Goal: Transaction & Acquisition: Purchase product/service

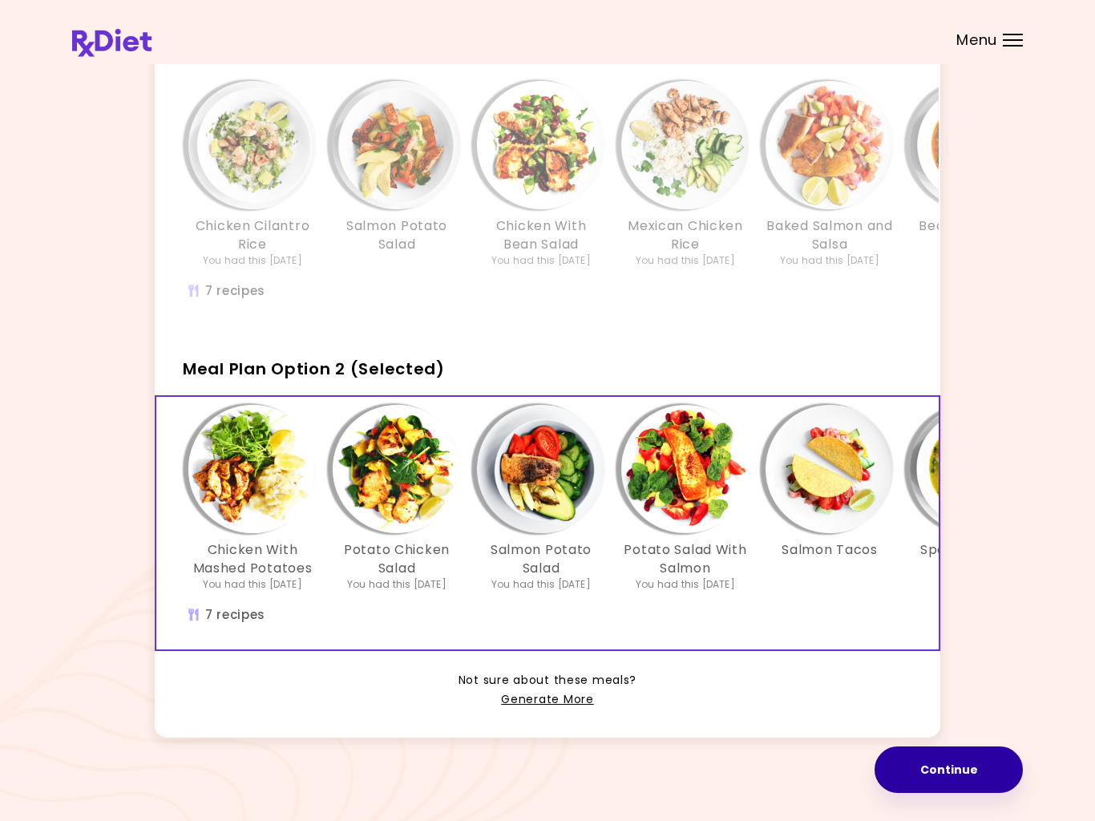
click at [967, 770] on button "Continue" at bounding box center [949, 769] width 148 height 47
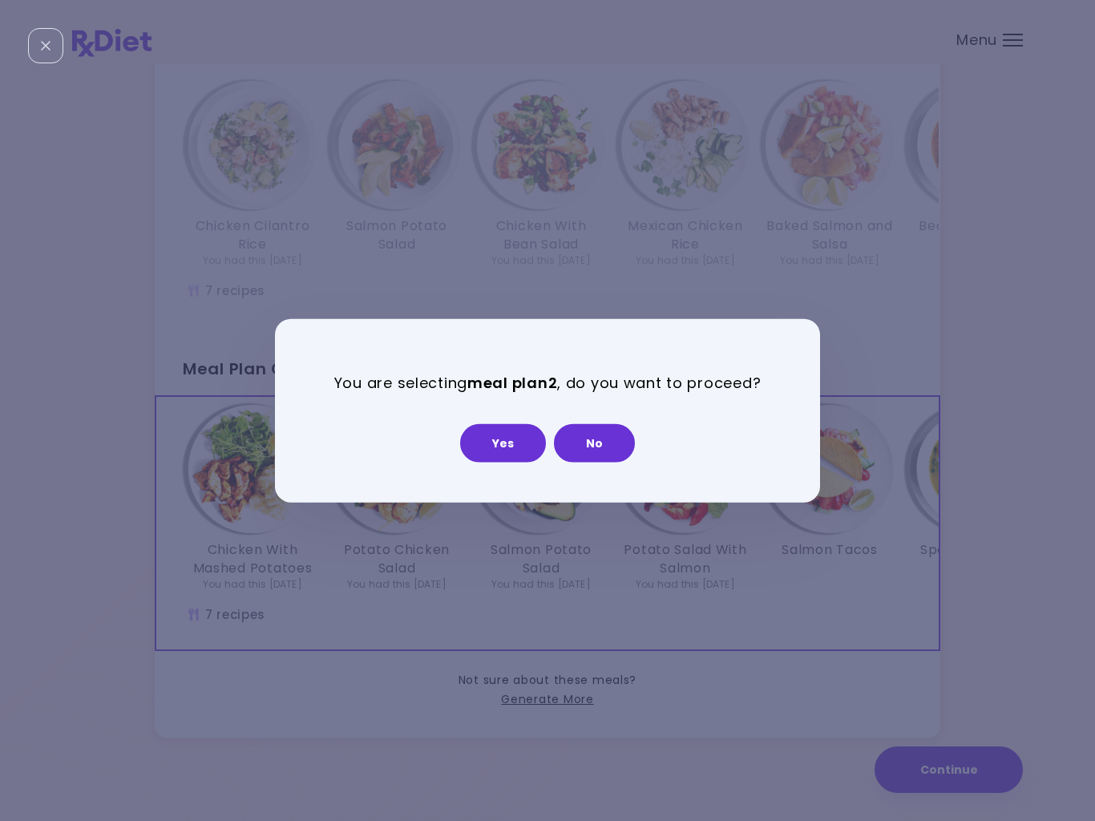
click at [601, 438] on button "No" at bounding box center [594, 442] width 81 height 38
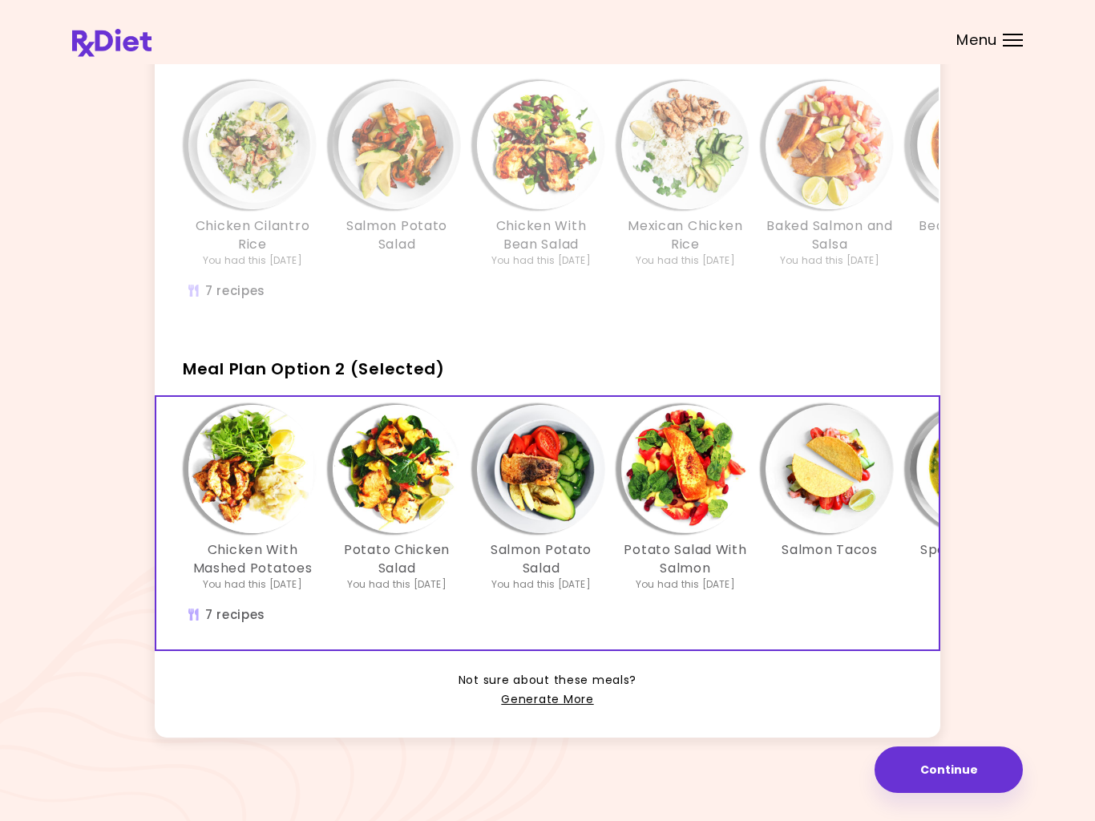
click at [956, 767] on button "Continue" at bounding box center [949, 769] width 148 height 47
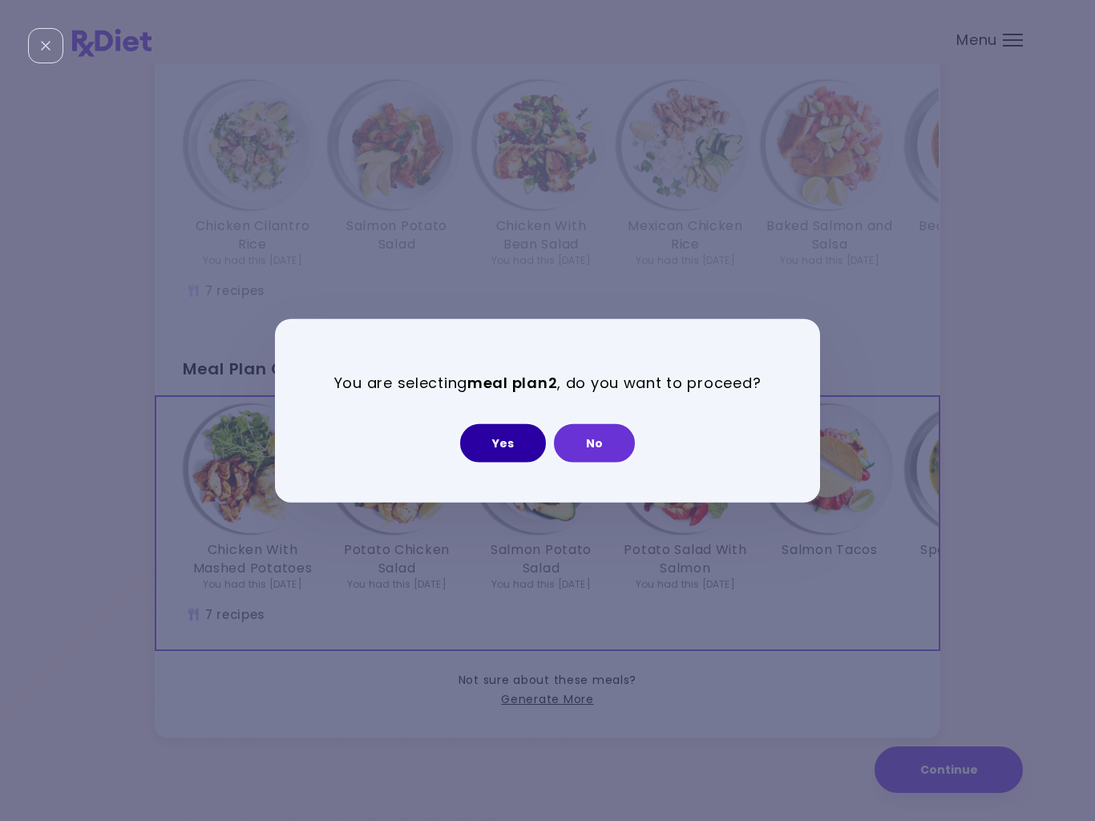
click at [515, 441] on button "Yes" at bounding box center [503, 442] width 86 height 38
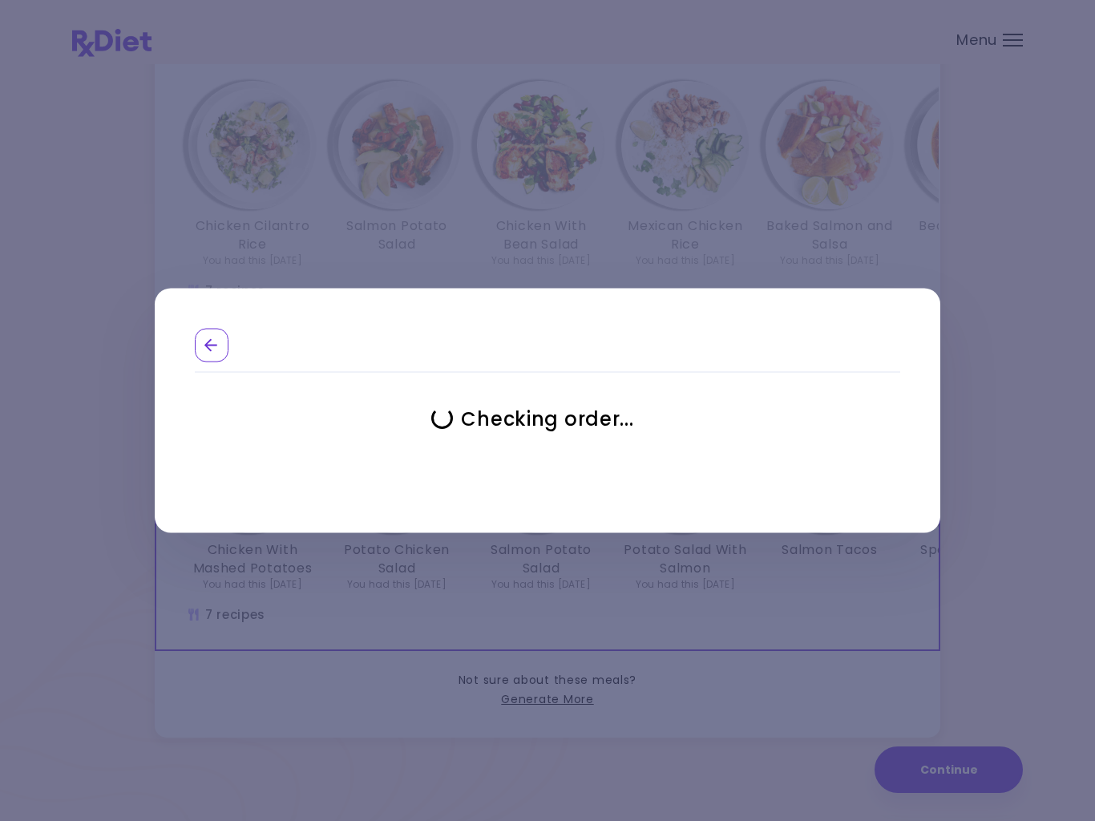
select select "**********"
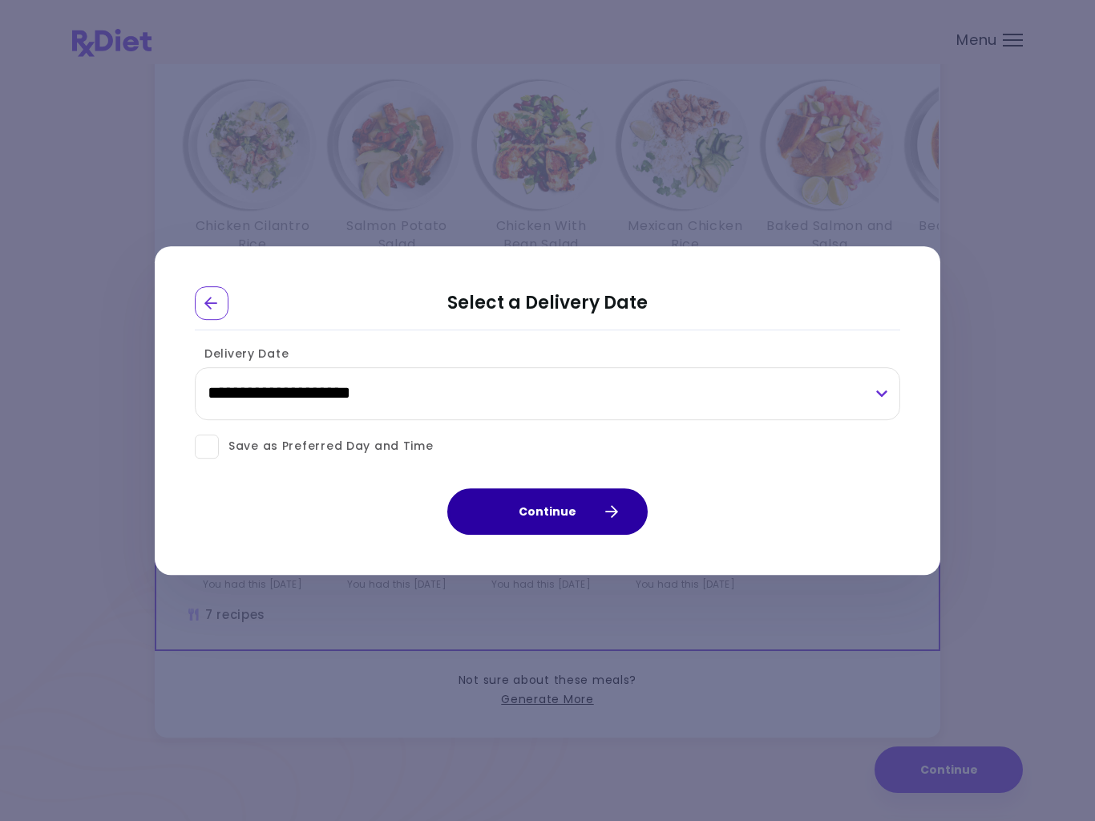
click at [562, 516] on button "Continue" at bounding box center [547, 511] width 200 height 47
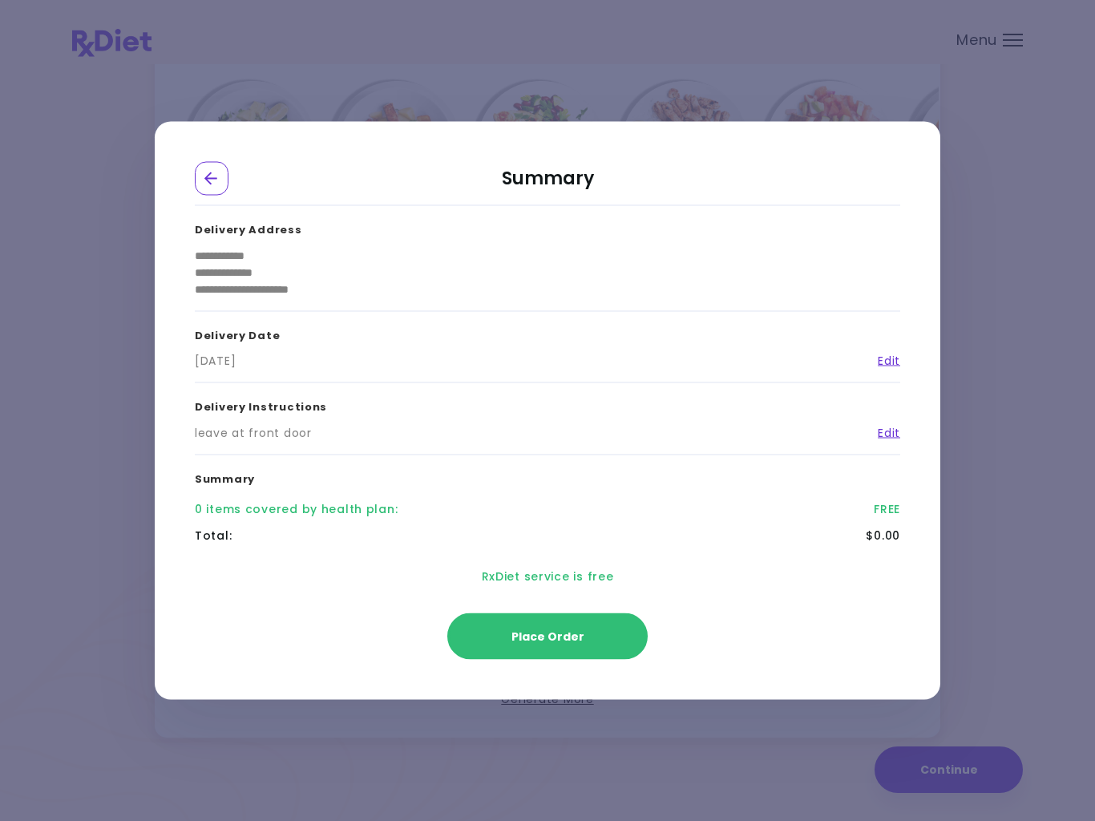
click at [553, 629] on span "Place Order" at bounding box center [548, 637] width 73 height 16
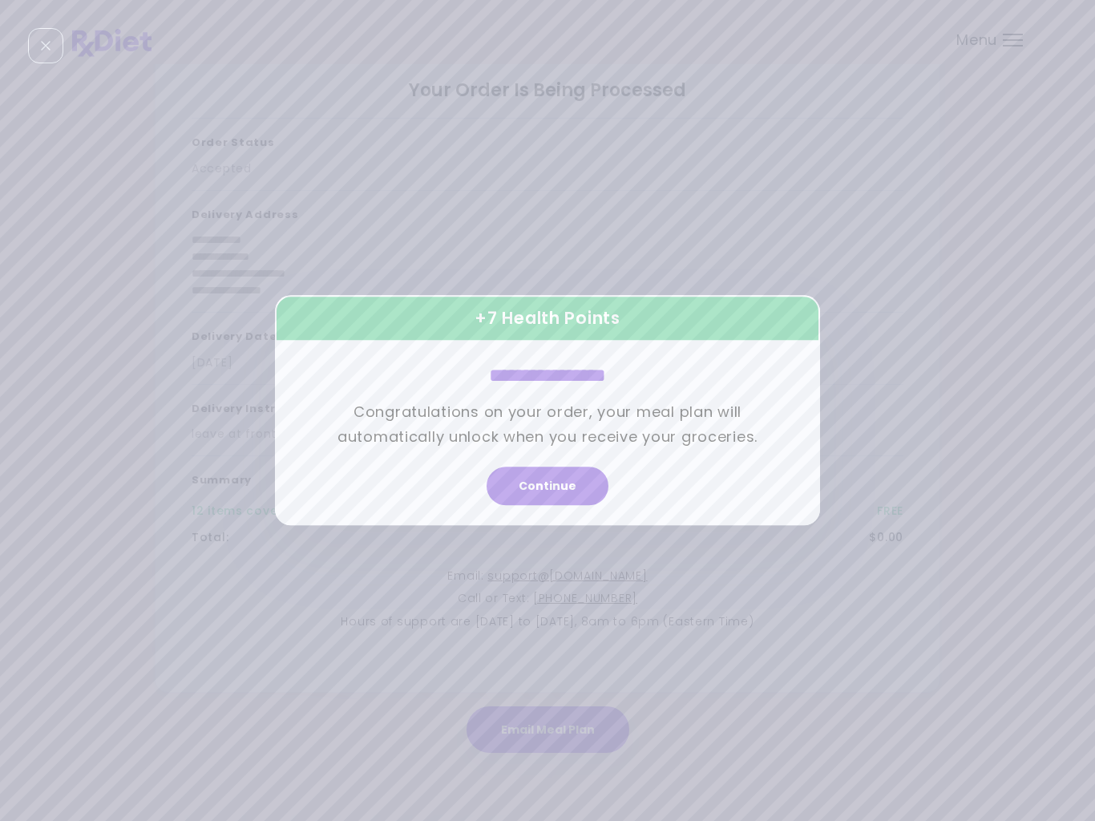
scroll to position [30, 0]
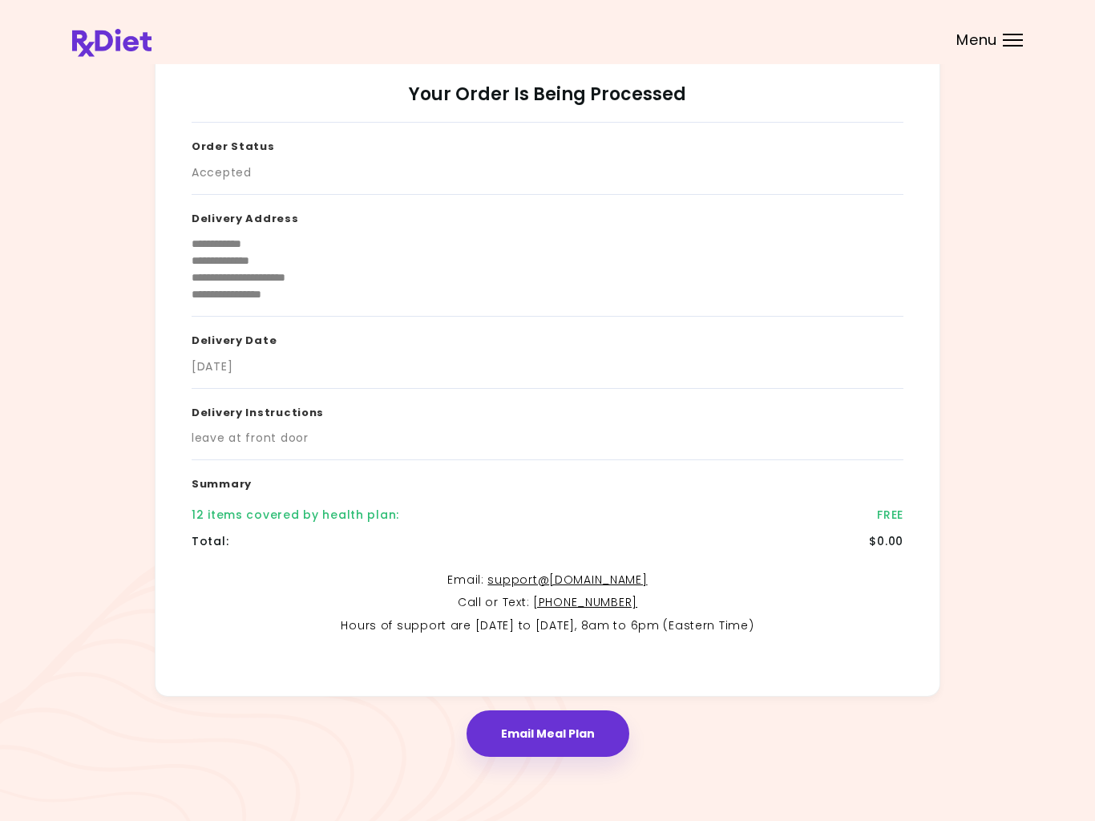
click at [303, 513] on div "12 items covered by health plan :" at bounding box center [296, 515] width 208 height 17
click at [251, 511] on div "12 items covered by health plan :" at bounding box center [296, 515] width 208 height 17
click at [218, 512] on div "12 items covered by health plan :" at bounding box center [296, 515] width 208 height 17
click at [560, 726] on button "Email Meal Plan" at bounding box center [548, 733] width 163 height 47
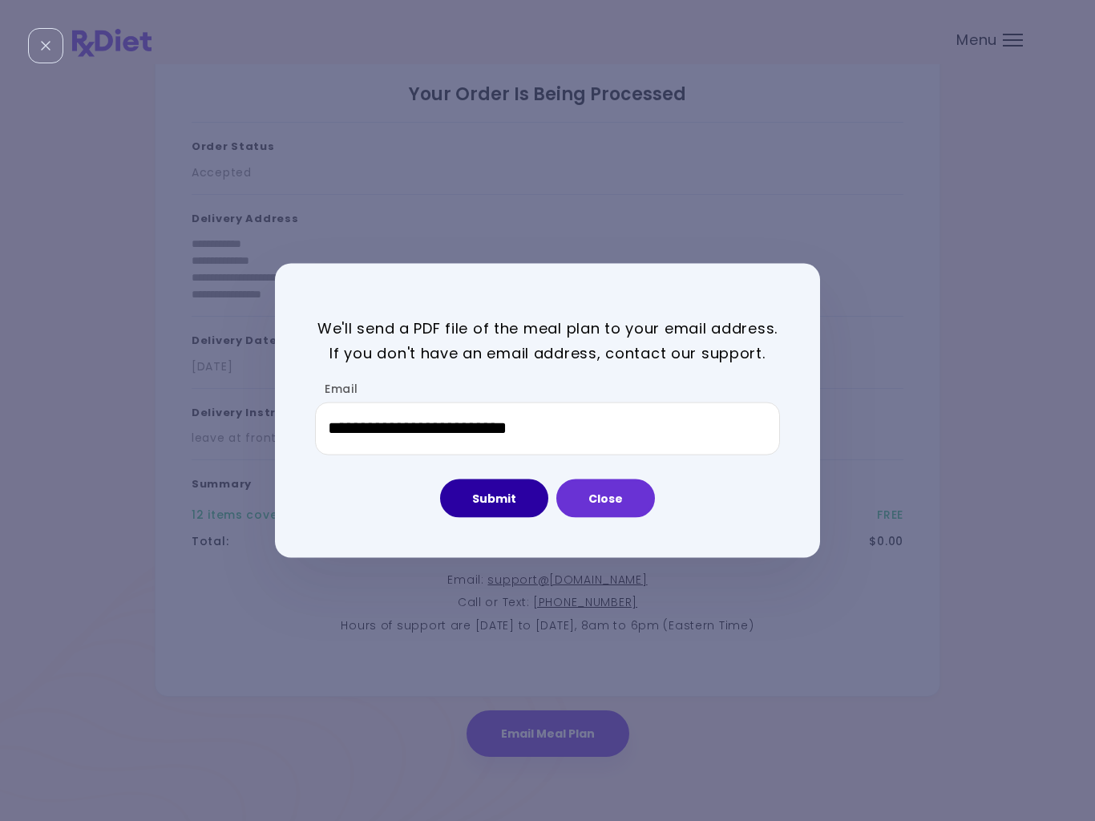
click at [499, 495] on button "Submit" at bounding box center [494, 498] width 108 height 38
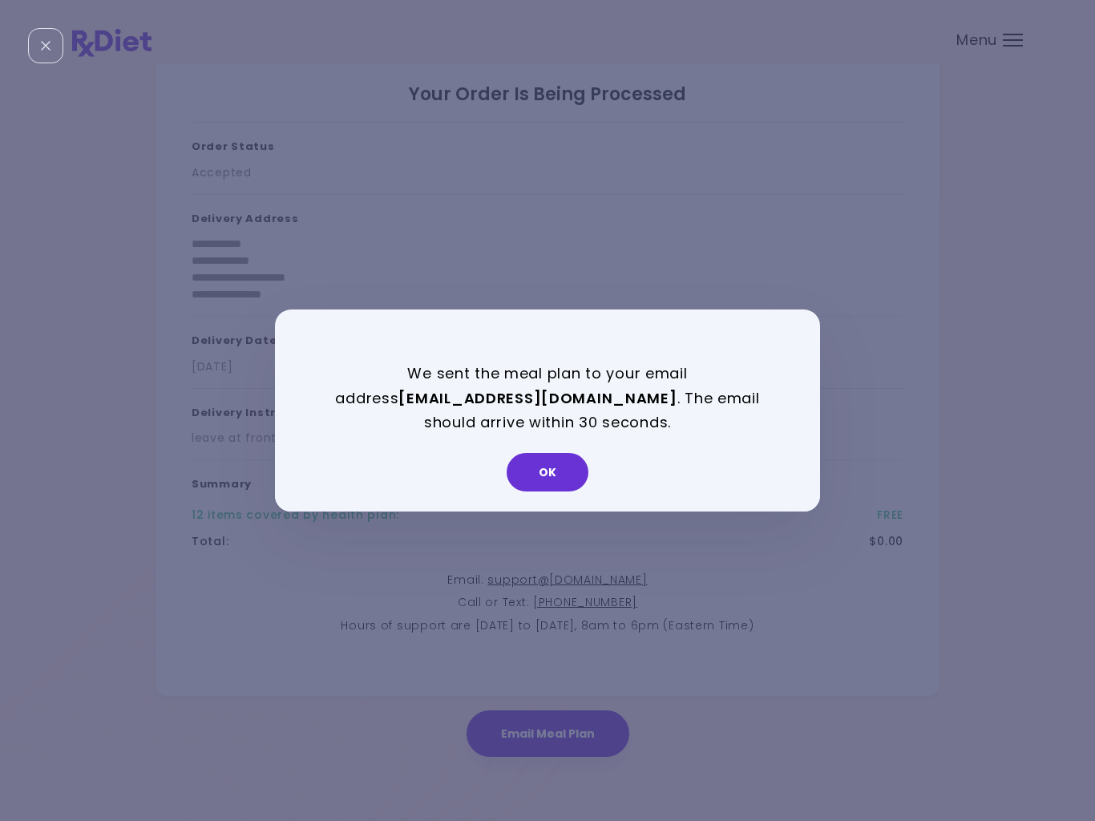
click at [559, 464] on button "OK" at bounding box center [548, 472] width 82 height 38
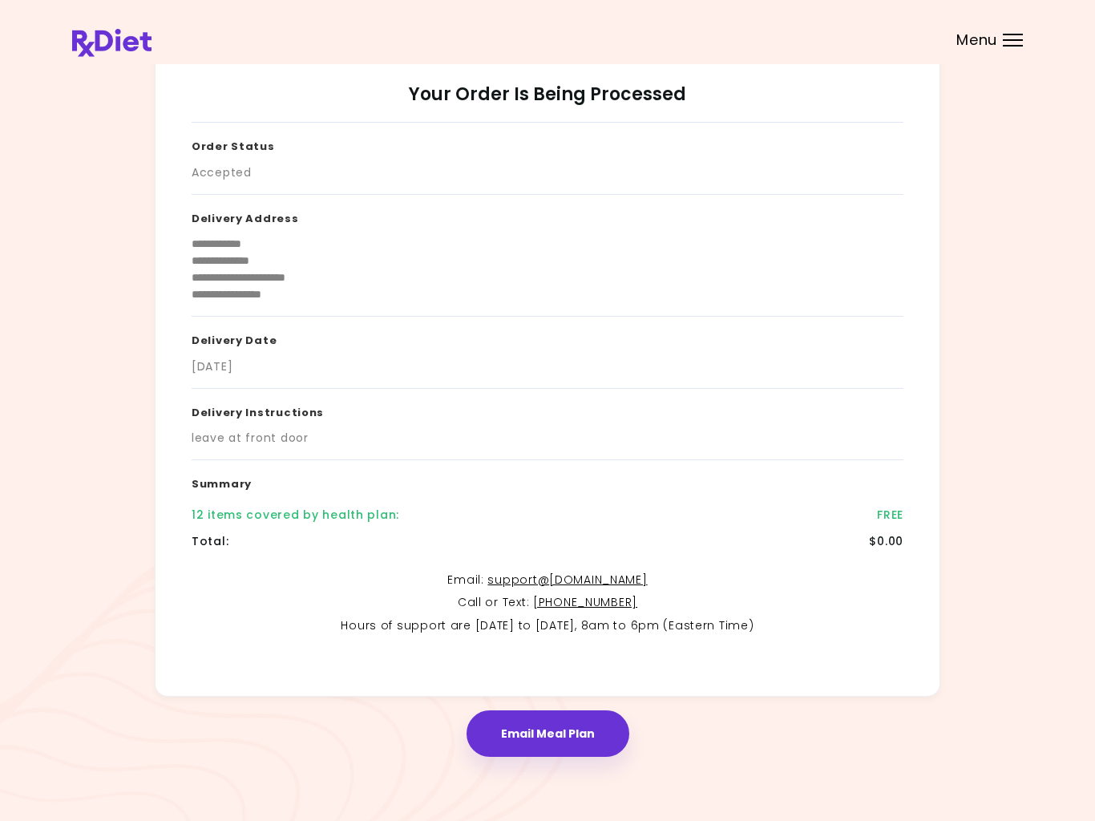
click at [298, 502] on div "12 items covered by health plan : FREE" at bounding box center [548, 515] width 712 height 26
click at [298, 513] on div "12 items covered by health plan :" at bounding box center [296, 515] width 208 height 17
click at [306, 507] on div "12 items covered by health plan :" at bounding box center [296, 515] width 208 height 17
click at [1007, 50] on header at bounding box center [547, 32] width 1095 height 64
click at [1020, 39] on div at bounding box center [1013, 40] width 20 height 2
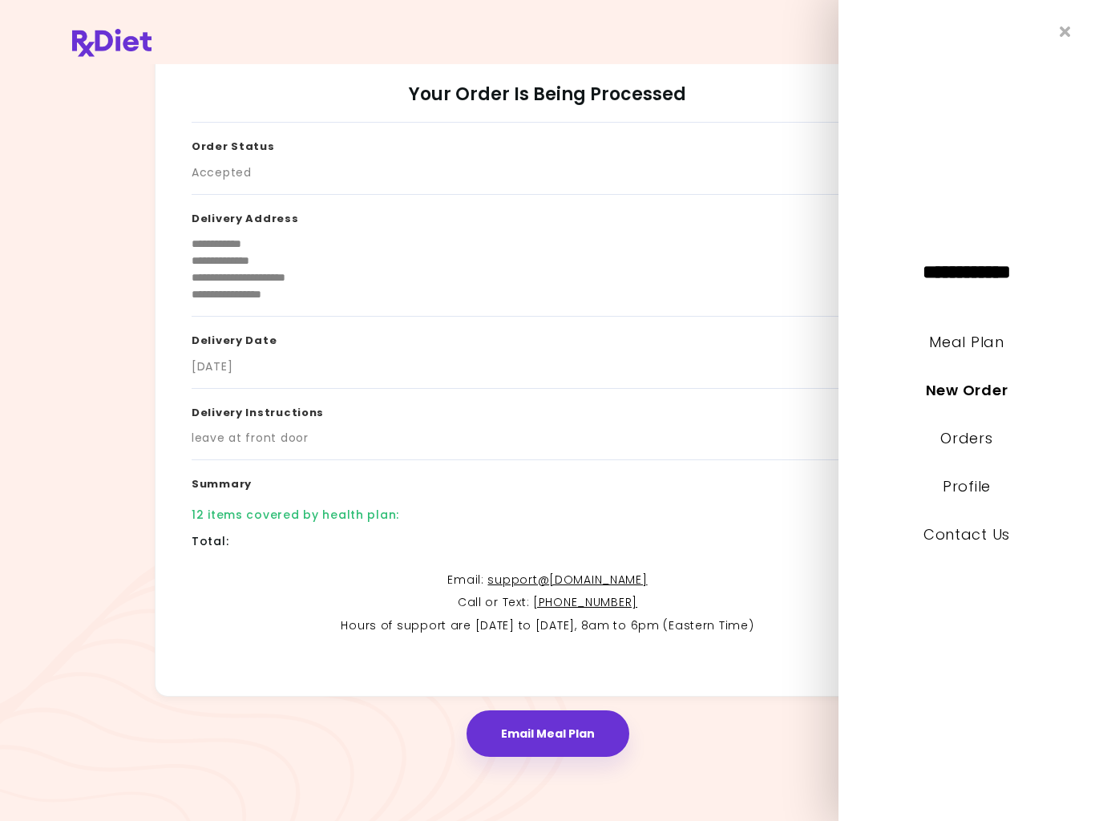
click at [1029, 38] on div "**********" at bounding box center [967, 410] width 257 height 821
click at [973, 392] on link "New Order" at bounding box center [967, 390] width 82 height 20
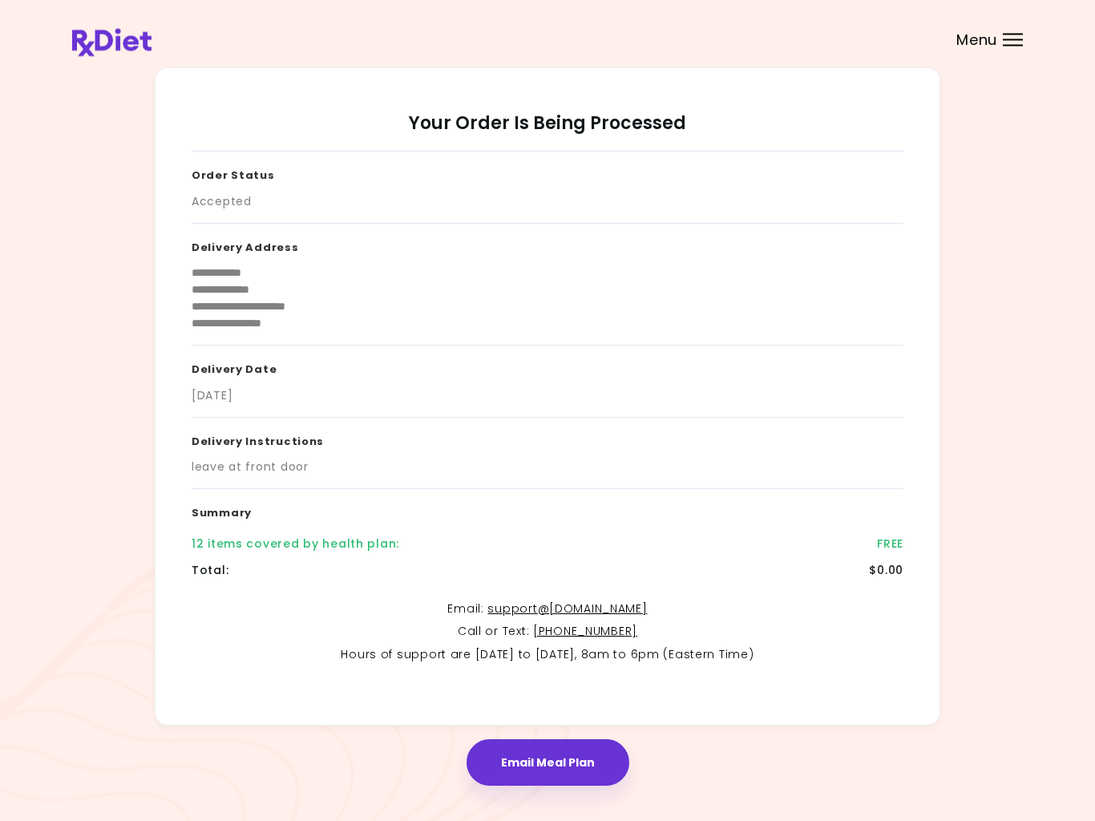
scroll to position [0, 0]
click at [1076, 75] on div "**********" at bounding box center [547, 427] width 1095 height 855
click at [1080, 16] on header at bounding box center [547, 32] width 1095 height 64
